Goal: Task Accomplishment & Management: Use online tool/utility

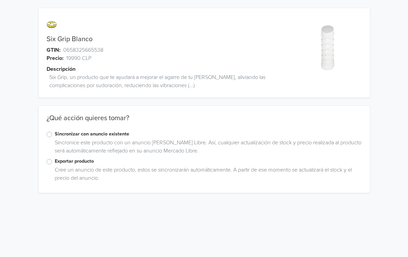
click at [65, 160] on label "Exportar producto" at bounding box center [208, 161] width 307 height 7
click at [0, 0] on input "Exportar producto" at bounding box center [0, 0] width 0 height 0
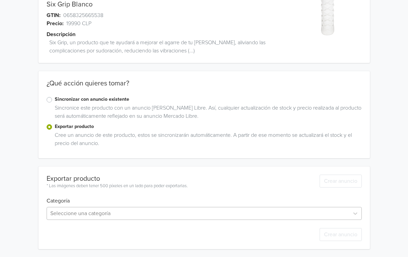
scroll to position [102, 0]
click at [117, 207] on div "Seleccione una categoría" at bounding box center [204, 212] width 315 height 13
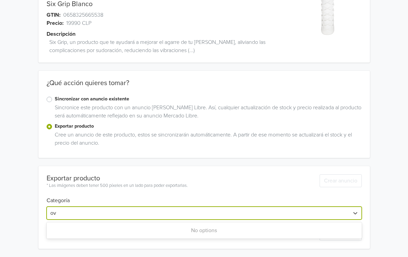
scroll to position [35, 0]
type input "o"
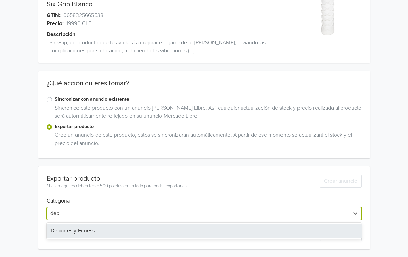
type input "depo"
click at [94, 229] on div "Deportes y Fitness" at bounding box center [204, 231] width 315 height 14
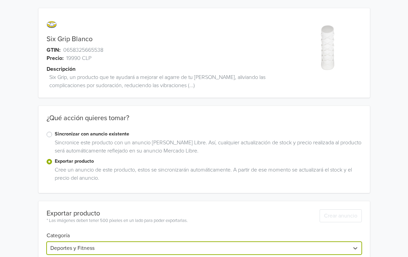
scroll to position [50, 0]
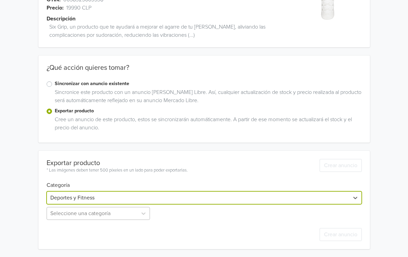
click at [103, 214] on div "Seleccione una categoría" at bounding box center [99, 213] width 105 height 13
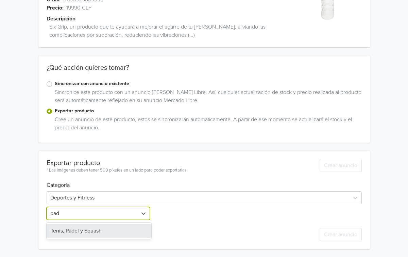
type input "pade"
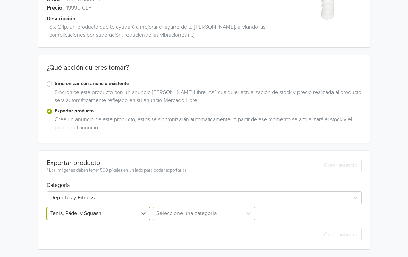
click at [200, 209] on div "Seleccione una categoría" at bounding box center [203, 213] width 105 height 13
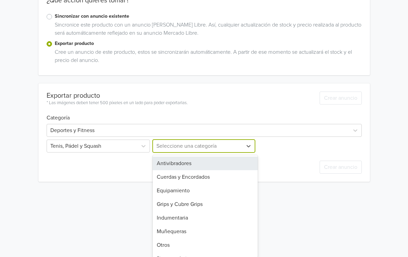
scroll to position [10, 0]
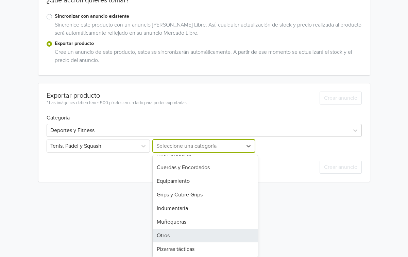
click at [195, 233] on div "Otros" at bounding box center [205, 236] width 105 height 14
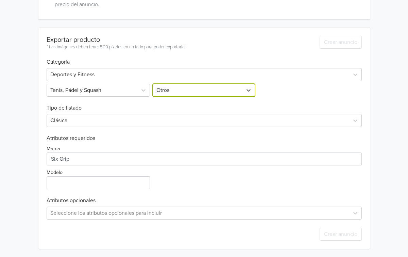
scroll to position [0, 0]
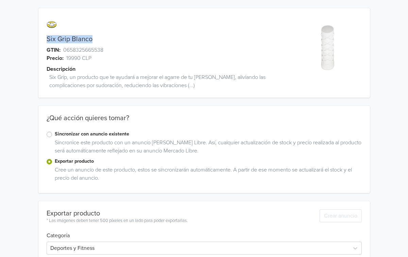
drag, startPoint x: 100, startPoint y: 40, endPoint x: 31, endPoint y: 40, distance: 68.7
click at [31, 40] on div "Six Grip Blanco GTIN: 0658325665538 Precio: 19990 CLP Descripción Six Grip, un …" at bounding box center [204, 215] width 398 height 430
copy link "Six Grip Blanco"
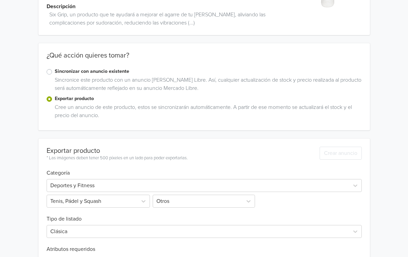
scroll to position [143, 0]
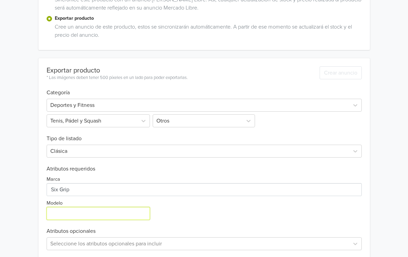
click at [70, 214] on input "Modelo" at bounding box center [99, 213] width 104 height 13
paste input "Six Grip Blanco"
type input "Six Grip Blanco"
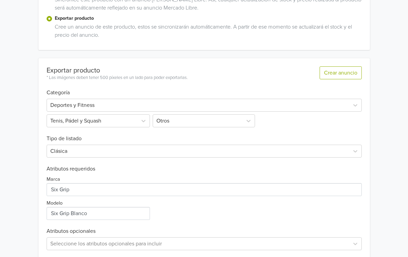
click at [217, 206] on div "Marca Modelo" at bounding box center [204, 196] width 315 height 48
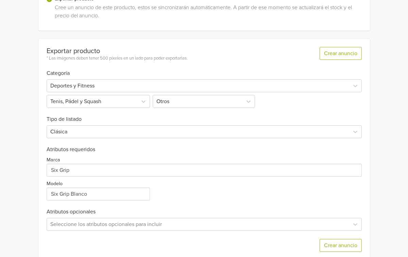
scroll to position [173, 0]
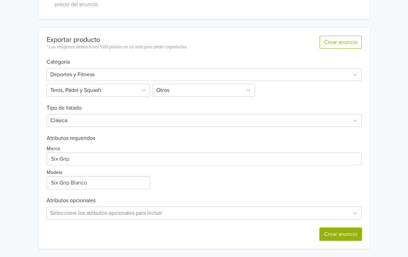
click at [334, 232] on button "Crear anuncio" at bounding box center [341, 234] width 42 height 13
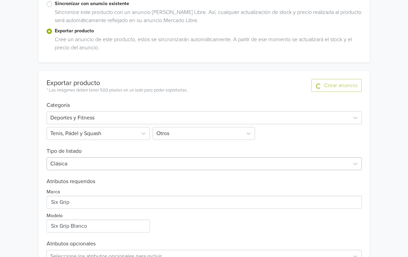
scroll to position [0, 0]
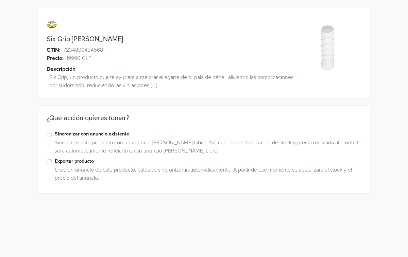
click at [68, 163] on label "Exportar producto" at bounding box center [208, 161] width 307 height 7
click at [0, 0] on input "Exportar producto" at bounding box center [0, 0] width 0 height 0
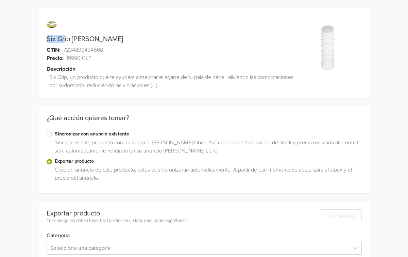
drag, startPoint x: 94, startPoint y: 34, endPoint x: 53, endPoint y: 36, distance: 41.5
click at [53, 36] on div "Six Grip Blanco GTIN: 7234890434568 Precio: 19990 CLP Descripción Six Grip, un …" at bounding box center [162, 56] width 249 height 81
click at [103, 36] on div "Six Grip Blanco" at bounding box center [162, 39] width 249 height 8
drag, startPoint x: 103, startPoint y: 36, endPoint x: 49, endPoint y: 36, distance: 54.1
click at [49, 36] on div "Six Grip Blanco" at bounding box center [162, 39] width 249 height 8
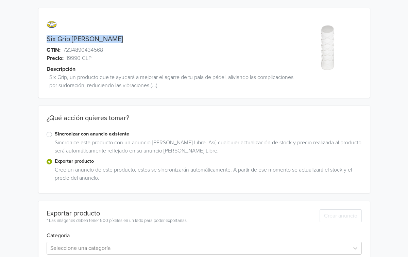
copy link "Six Grip Blanco"
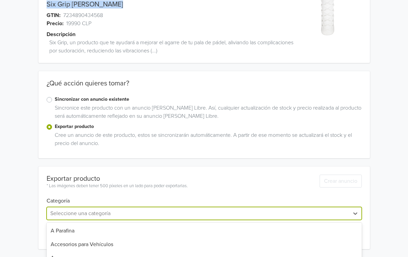
click at [86, 214] on div "Antigüedades y Colecciones, 5 of 45. 45 results available. Use Up and Down to c…" at bounding box center [204, 213] width 315 height 13
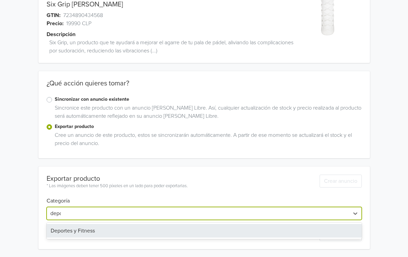
type input "depor"
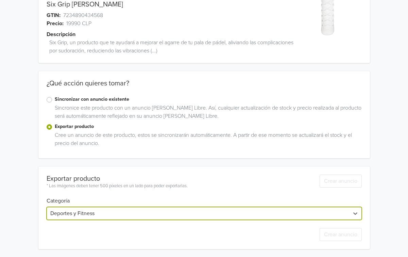
scroll to position [50, 0]
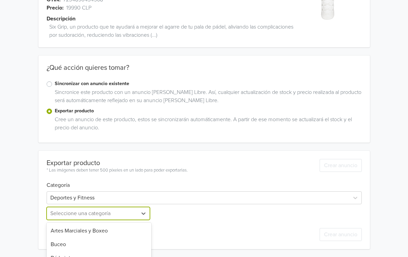
click at [109, 217] on div "Béisbol y Sóftbol, 5 of 40. 40 results available. Use Up and Down to choose opt…" at bounding box center [99, 213] width 105 height 13
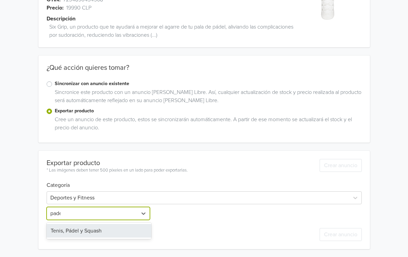
type input "padel"
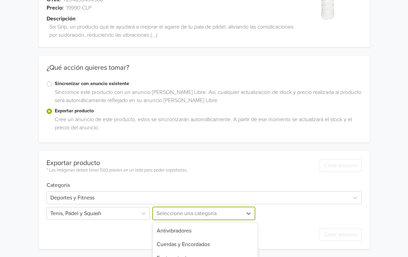
click at [192, 214] on div "Indumentaria, 5 of 8. 8 results available. Use Up and Down to choose options, p…" at bounding box center [203, 213] width 105 height 13
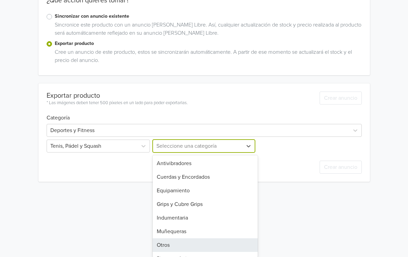
click at [191, 243] on div "Otros" at bounding box center [205, 245] width 105 height 14
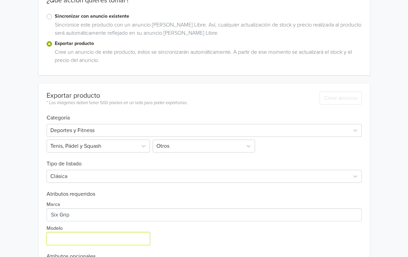
click at [81, 237] on input "Modelo" at bounding box center [99, 238] width 104 height 13
paste input "Six Grip Blanco"
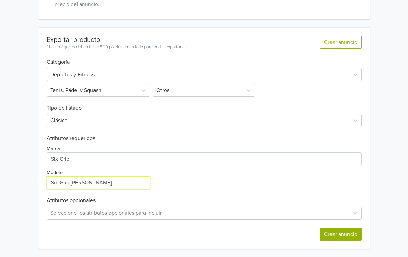
type input "Six Grip Blanco"
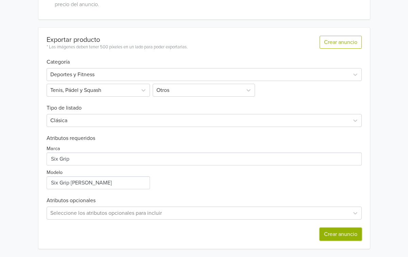
click at [321, 234] on button "Crear anuncio" at bounding box center [341, 234] width 42 height 13
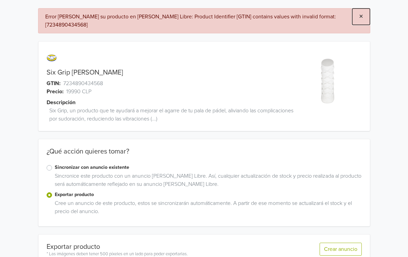
click at [359, 15] on span "×" at bounding box center [361, 17] width 4 height 10
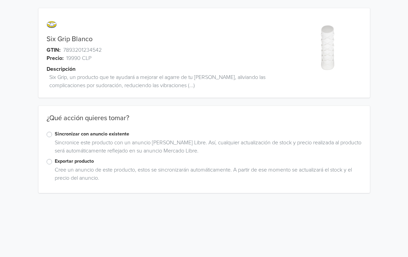
click at [76, 159] on label "Exportar producto" at bounding box center [208, 161] width 307 height 7
click at [0, 0] on input "Exportar producto" at bounding box center [0, 0] width 0 height 0
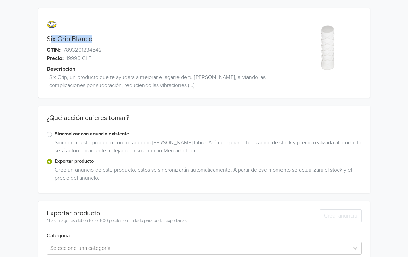
drag, startPoint x: 97, startPoint y: 40, endPoint x: 44, endPoint y: 40, distance: 52.4
click at [44, 40] on div "Six Grip Blanco" at bounding box center [162, 39] width 249 height 8
copy link "Six Grip Blanco"
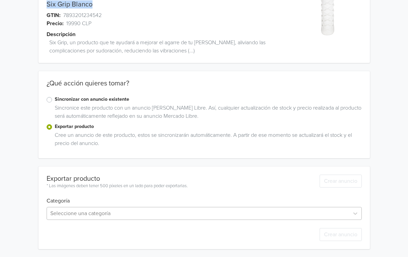
click at [73, 216] on div "Seleccione una categoría" at bounding box center [204, 213] width 315 height 13
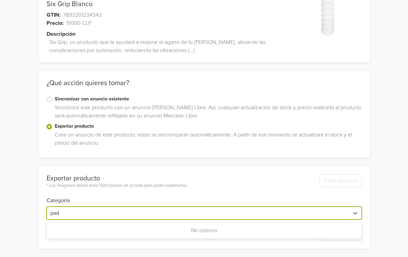
scroll to position [35, 0]
type input "p"
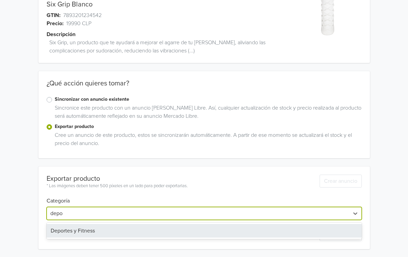
type input "depor"
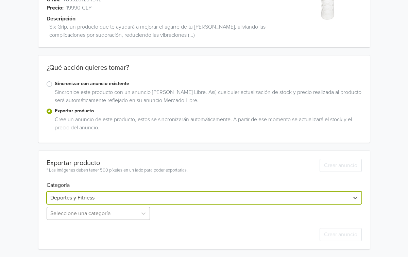
click at [119, 214] on div "Seleccione una categoría" at bounding box center [99, 213] width 105 height 13
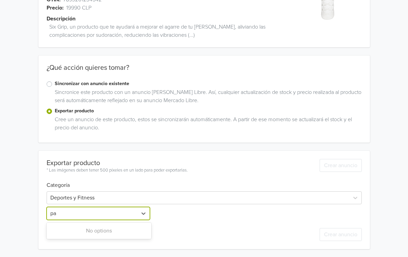
scroll to position [50, 0]
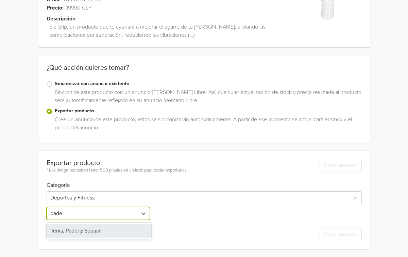
type input "padel"
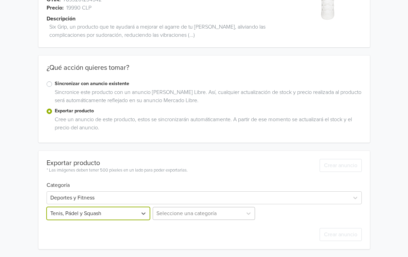
scroll to position [118, 0]
click at [186, 214] on div "Seleccione una categoría" at bounding box center [203, 212] width 105 height 13
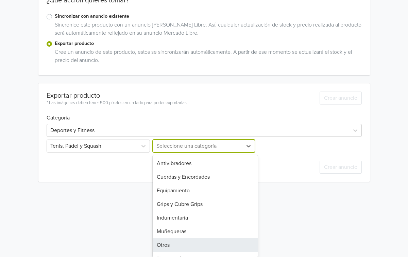
click at [178, 239] on div "Otros" at bounding box center [205, 245] width 105 height 14
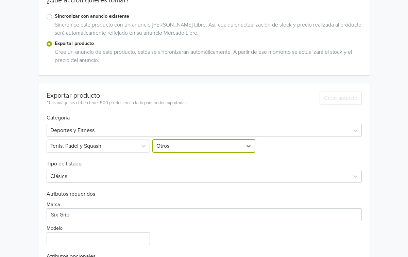
scroll to position [145, 0]
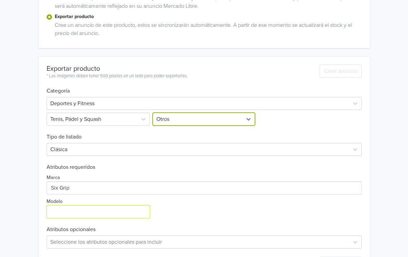
click at [100, 212] on input "Modelo" at bounding box center [99, 211] width 104 height 13
paste input "Six Grip Blanco"
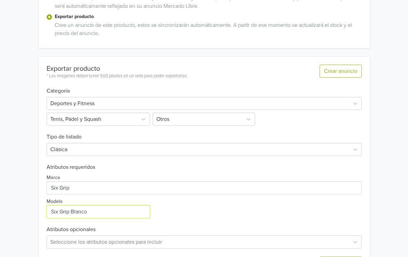
scroll to position [173, 0]
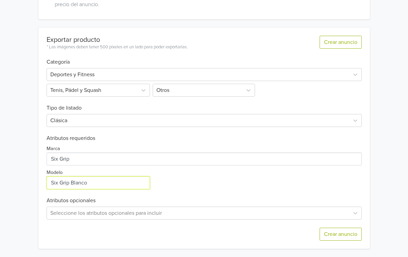
type input "Six Grip Blanco"
click at [347, 241] on div "Crear anuncio" at bounding box center [204, 233] width 315 height 29
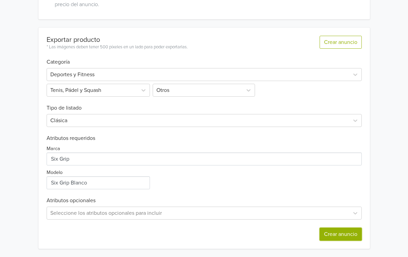
click at [346, 234] on button "Crear anuncio" at bounding box center [341, 234] width 42 height 13
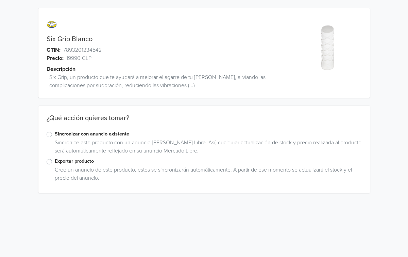
click at [47, 164] on div "Exportar producto" at bounding box center [204, 162] width 315 height 8
click at [55, 162] on label "Exportar producto" at bounding box center [208, 161] width 307 height 7
click at [0, 0] on input "Exportar producto" at bounding box center [0, 0] width 0 height 0
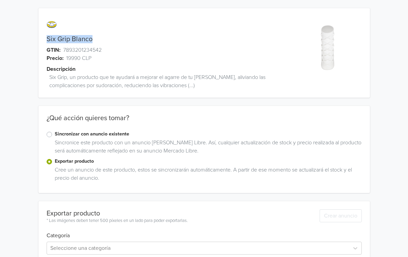
drag, startPoint x: 100, startPoint y: 34, endPoint x: 102, endPoint y: 42, distance: 8.4
click at [102, 42] on div "Six Grip Blanco GTIN: 7893201234542 Precio: 19990 CLP Descripción Six Grip, un …" at bounding box center [162, 56] width 249 height 81
copy div "Six Grip Blanco"
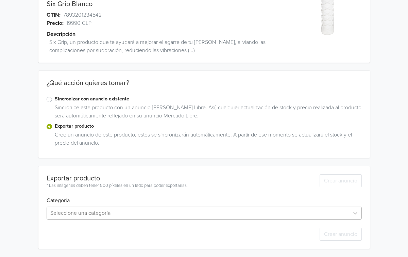
click at [78, 217] on div "Seleccione una categoría" at bounding box center [204, 212] width 315 height 13
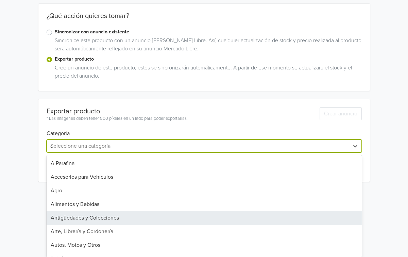
type input "dep"
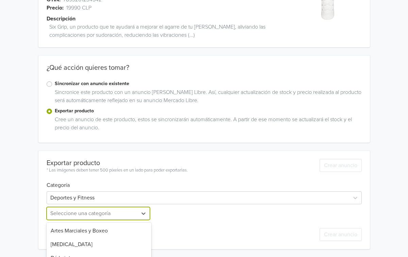
click at [115, 211] on div "Béisbol y Sóftbol, 5 of 40. 40 results available. Use Up and Down to choose opt…" at bounding box center [99, 213] width 105 height 13
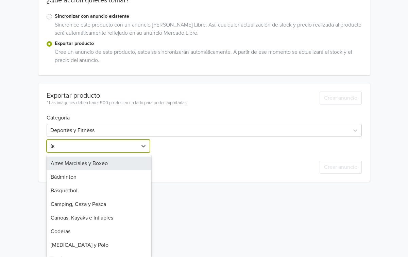
scroll to position [50, 0]
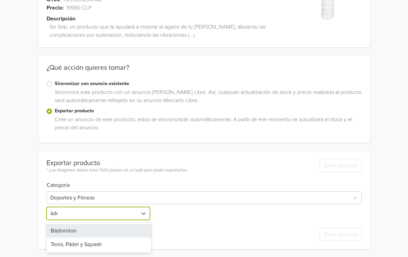
type input "[PERSON_NAME]"
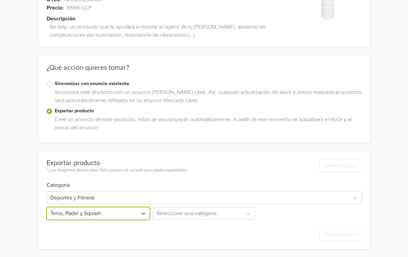
click at [197, 214] on div "Seleccione una categoría" at bounding box center [203, 213] width 105 height 13
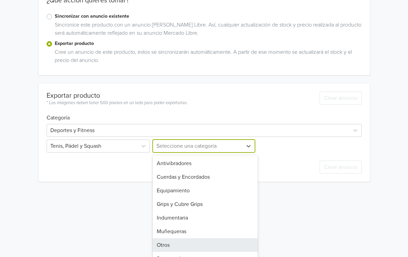
click at [180, 240] on div "Otros" at bounding box center [205, 245] width 105 height 14
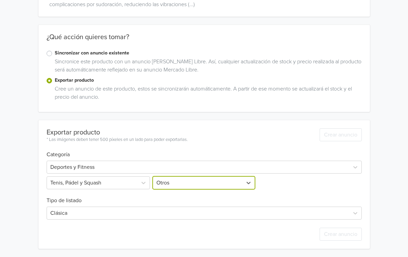
scroll to position [118, 0]
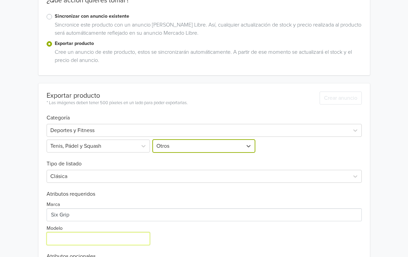
click at [148, 235] on input "Modelo" at bounding box center [99, 238] width 104 height 13
paste input "Six Grip Blanco"
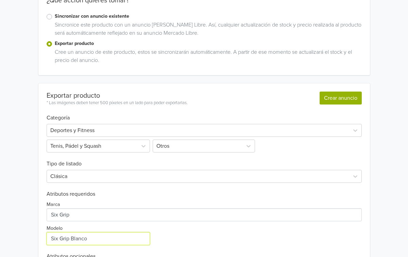
type input "Six Grip Blanco"
click at [343, 101] on button "Crear anuncio" at bounding box center [341, 98] width 42 height 13
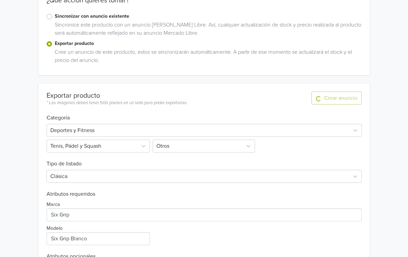
scroll to position [0, 0]
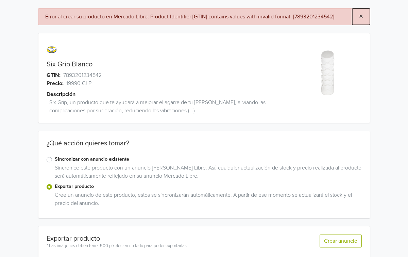
click at [358, 13] on button "×" at bounding box center [361, 17] width 18 height 16
